Goal: Check status: Check status

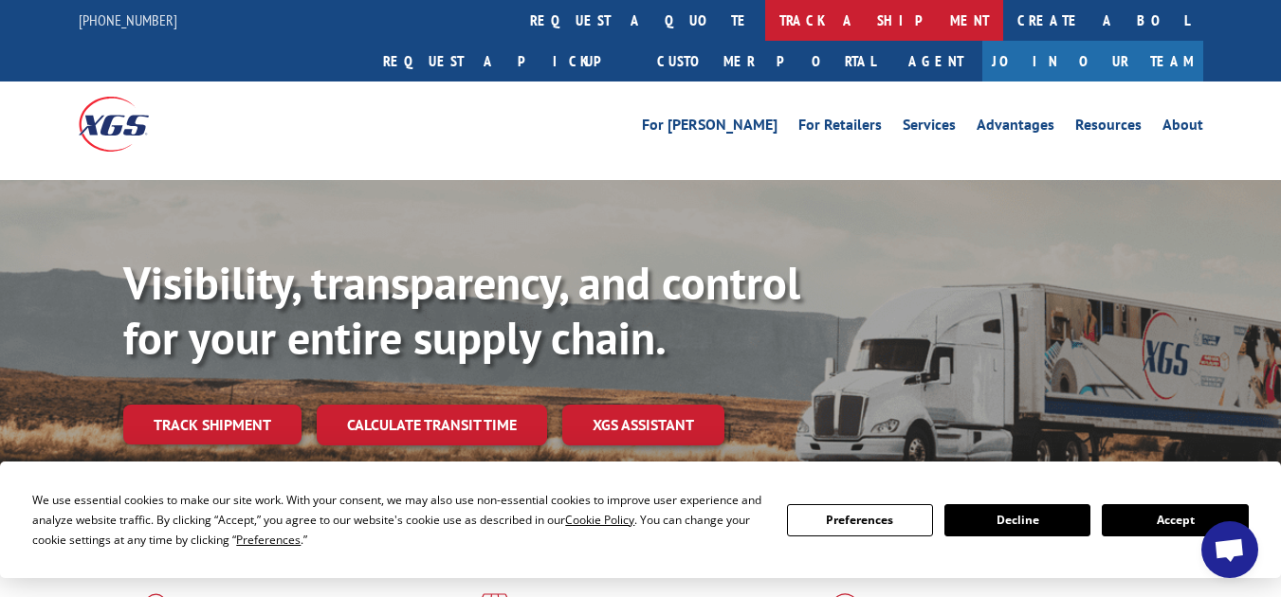
click at [765, 25] on link "track a shipment" at bounding box center [884, 20] width 238 height 41
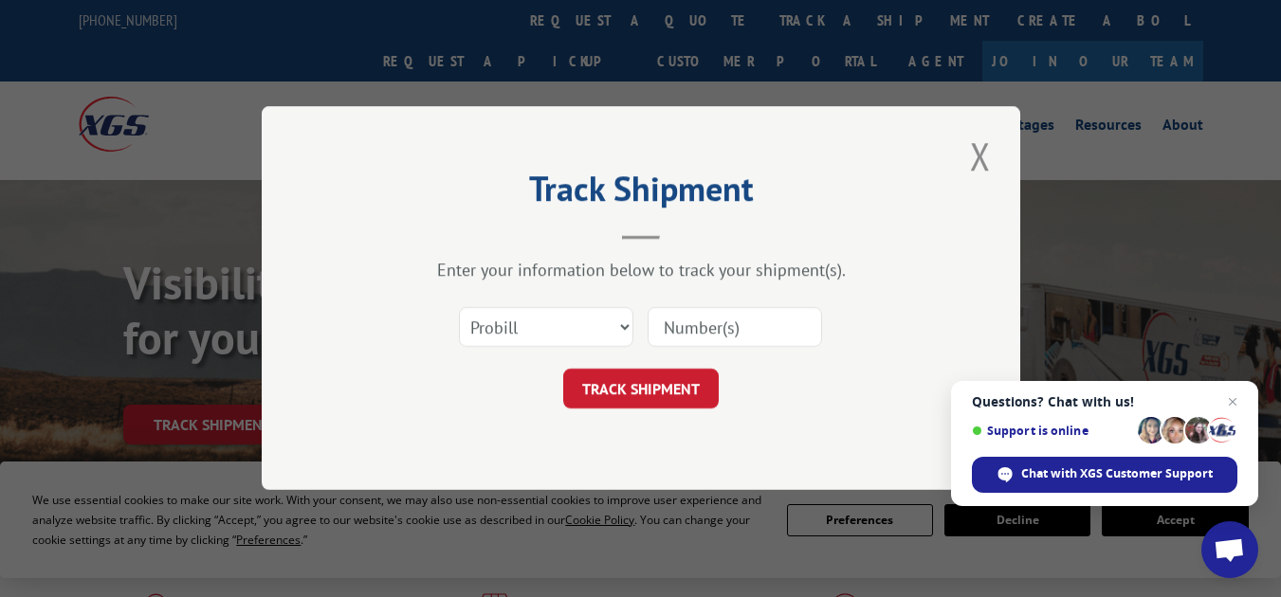
click at [637, 321] on div "Select category... Probill BOL PO" at bounding box center [641, 328] width 569 height 63
click at [629, 319] on select "Select category... Probill BOL PO" at bounding box center [546, 328] width 174 height 40
select select "bol"
click at [459, 308] on select "Select category... Probill BOL PO" at bounding box center [546, 328] width 174 height 40
click at [706, 324] on input at bounding box center [735, 328] width 174 height 40
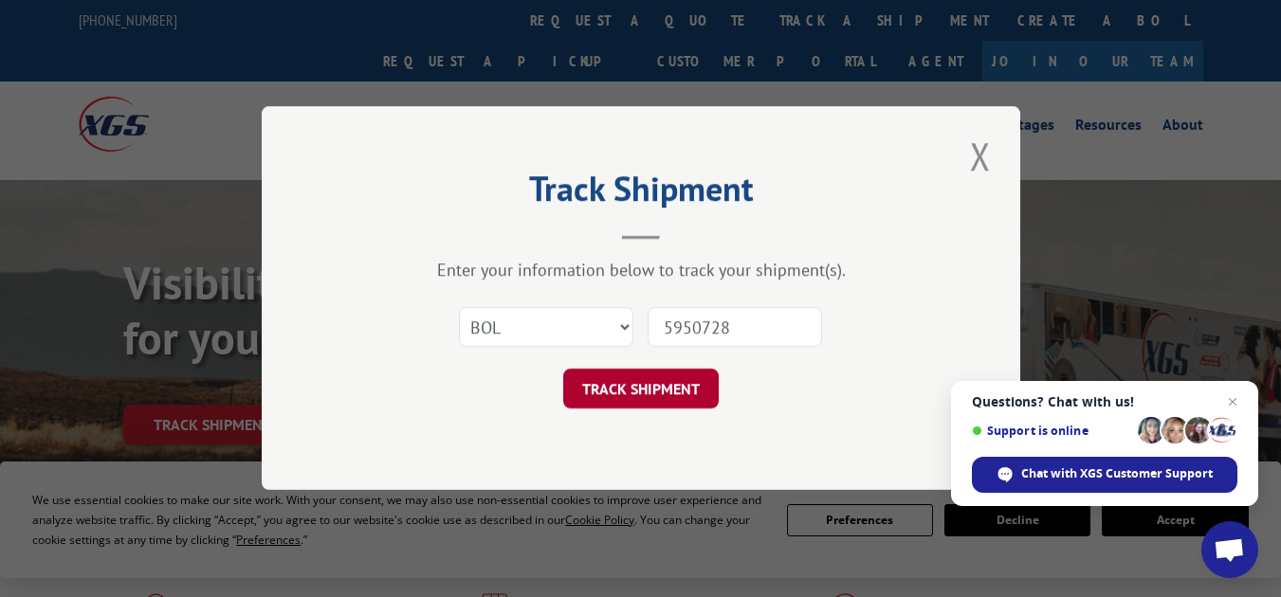
type input "5950728"
click at [671, 385] on button "TRACK SHIPMENT" at bounding box center [641, 390] width 156 height 40
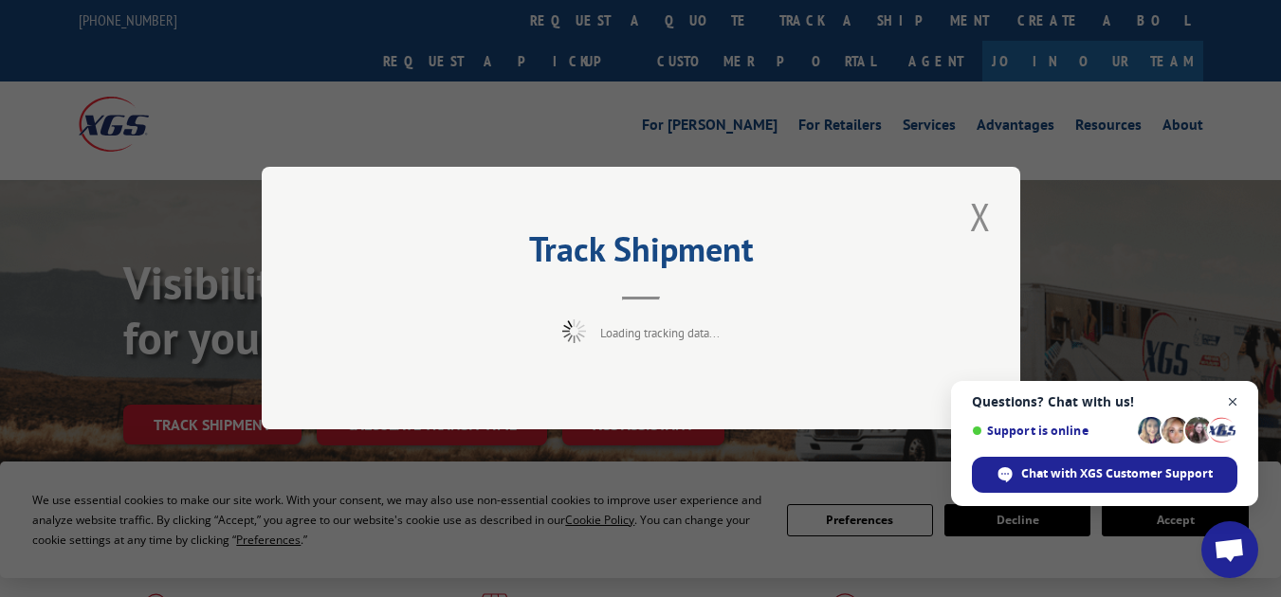
click at [1238, 402] on span "Open chat" at bounding box center [1233, 403] width 24 height 24
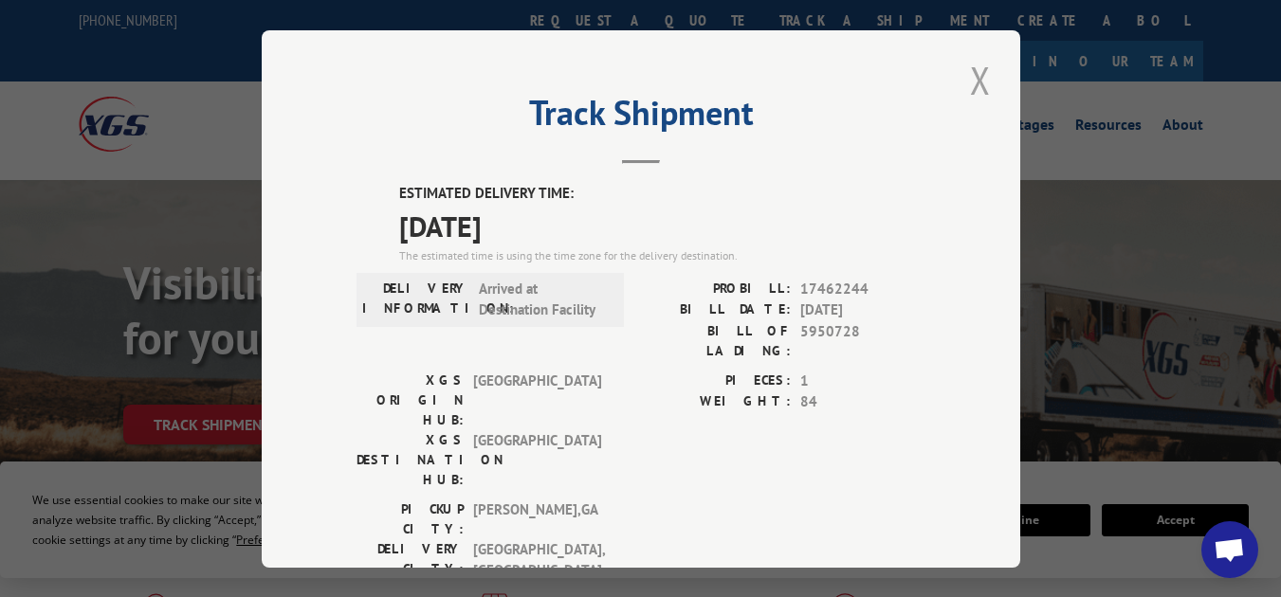
click at [972, 63] on button "Close modal" at bounding box center [980, 80] width 32 height 52
